Goal: Information Seeking & Learning: Learn about a topic

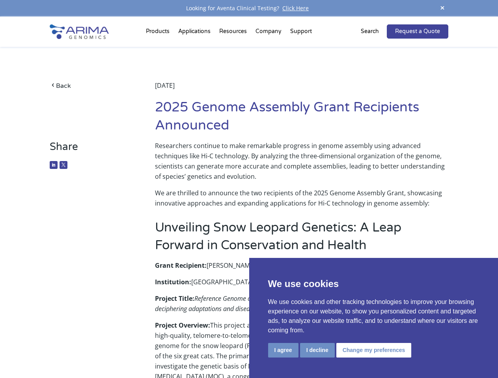
click at [249, 189] on p "We are thrilled to announce the two recipients of the 2025 Genome Assembly Gran…" at bounding box center [301, 198] width 293 height 21
click at [283, 350] on button "I agree" at bounding box center [283, 350] width 30 height 15
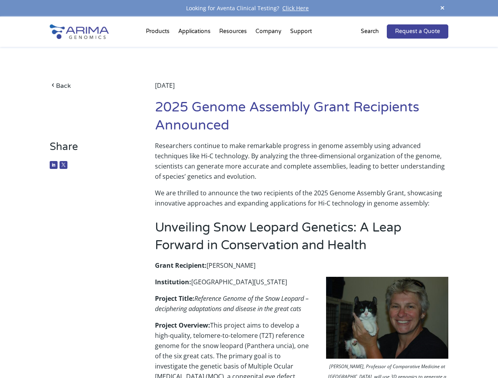
click at [317, 350] on p "Project Overview: This project aims to develop a high-quality, telomere-to-telo…" at bounding box center [301, 380] width 293 height 119
click at [373, 350] on img at bounding box center [387, 318] width 122 height 82
click at [442, 8] on span at bounding box center [442, 8] width 12 height 11
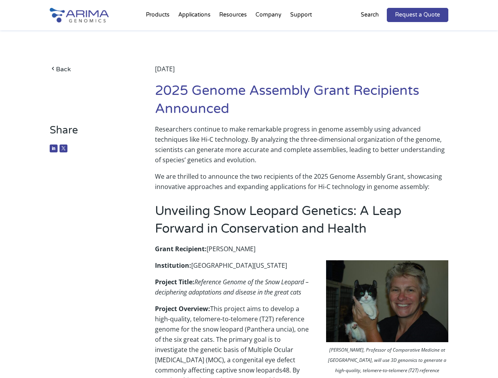
click at [159, 33] on div "Back [DATE] 2025 Genome Assembly Grant Recipients Announced" at bounding box center [249, 77] width 398 height 94
click at [234, 33] on div "Back [DATE] 2025 Genome Assembly Grant Recipients Announced" at bounding box center [249, 77] width 398 height 94
click at [269, 33] on div "Back [DATE] 2025 Genome Assembly Grant Recipients Announced" at bounding box center [249, 77] width 398 height 94
click at [301, 33] on div "Back [DATE] 2025 Genome Assembly Grant Recipients Announced" at bounding box center [249, 77] width 398 height 94
